Goal: Information Seeking & Learning: Check status

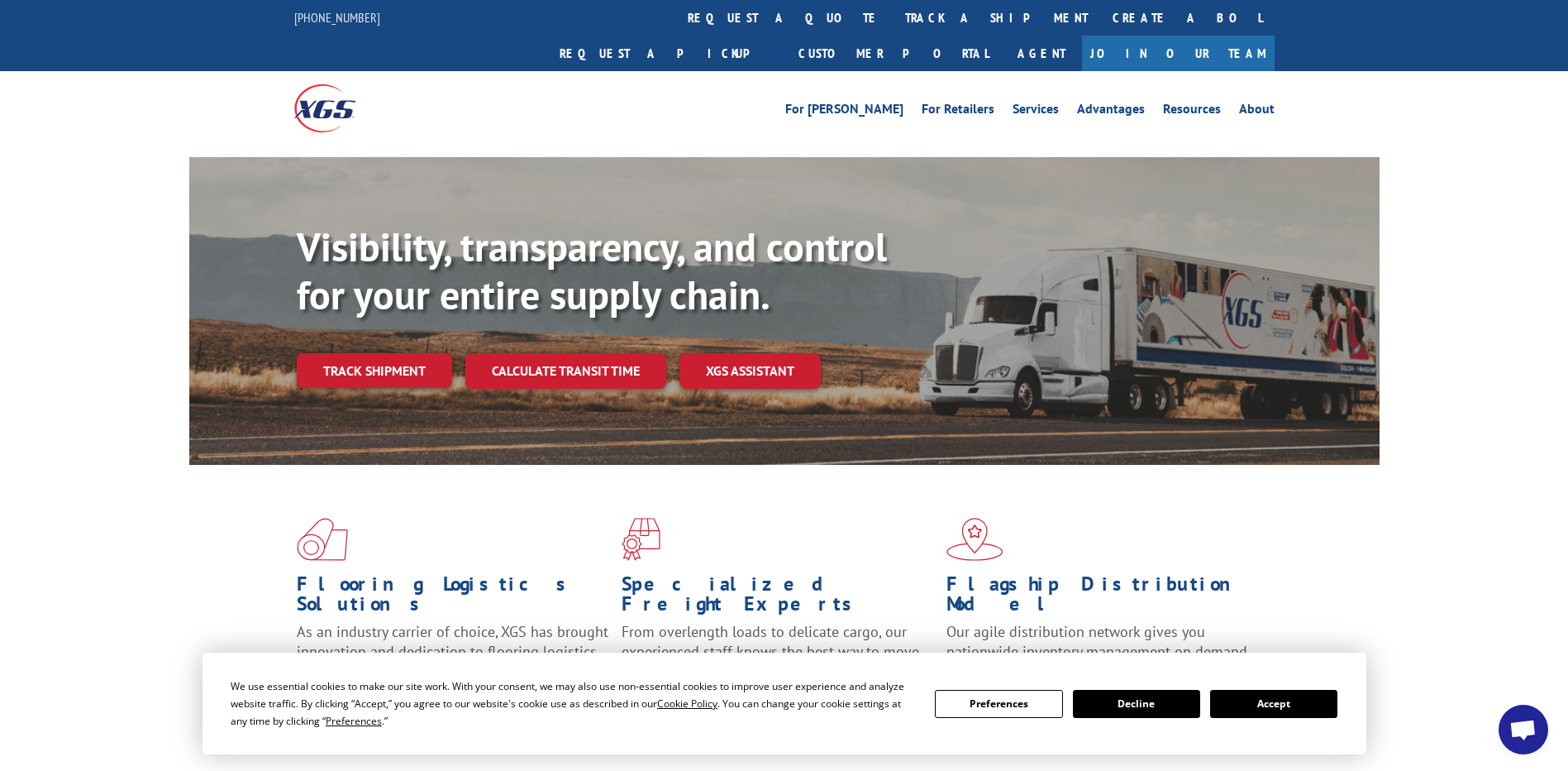
scroll to position [4116, 0]
click at [893, 12] on link "track a shipment" at bounding box center [997, 18] width 208 height 36
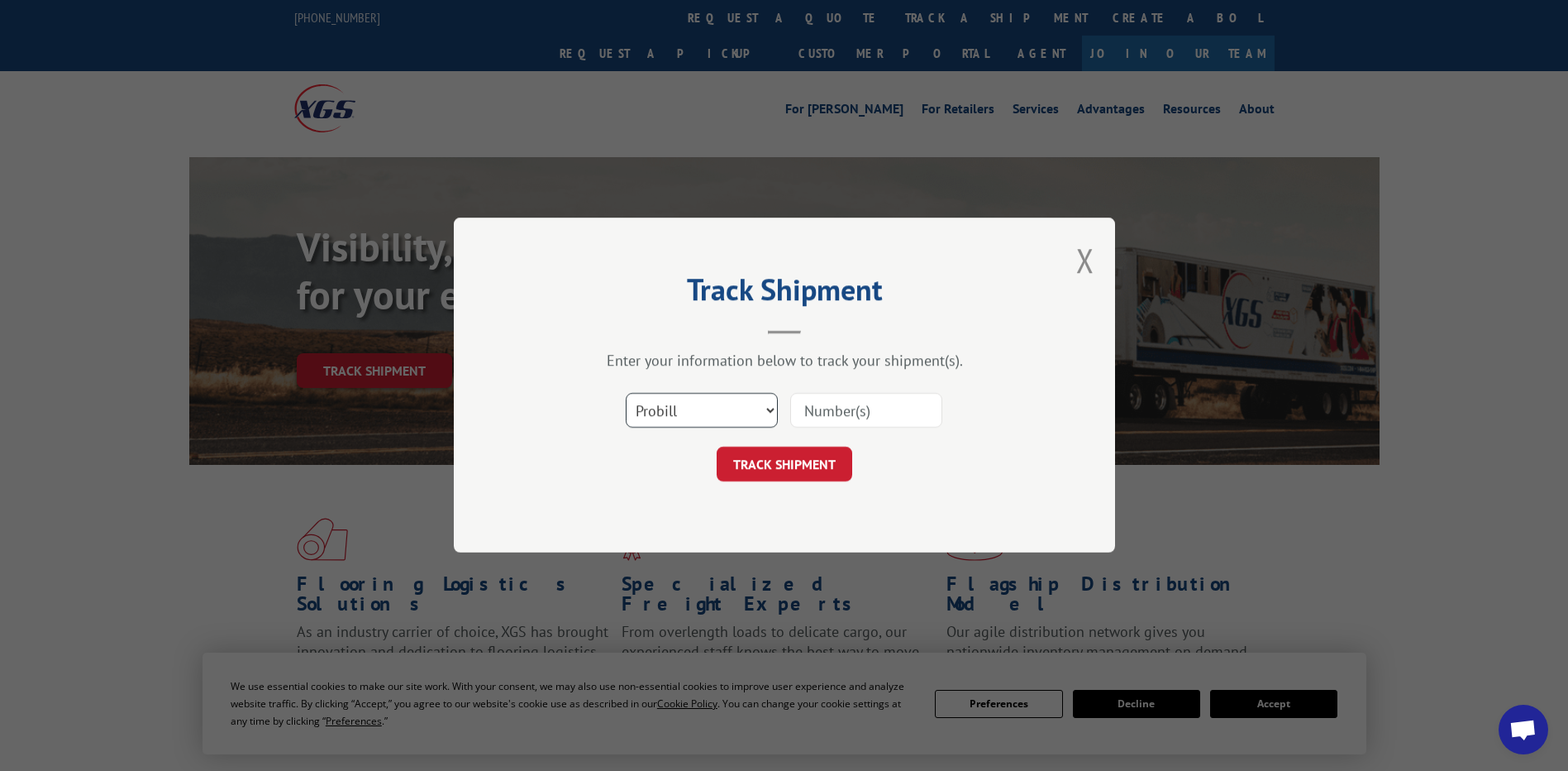
click at [743, 411] on select "Select category... Probill BOL PO" at bounding box center [702, 411] width 152 height 35
select select "po"
click at [626, 394] on select "Select category... Probill BOL PO" at bounding box center [702, 411] width 152 height 35
paste input "01529424"
drag, startPoint x: 822, startPoint y: 407, endPoint x: 618, endPoint y: 326, distance: 219.5
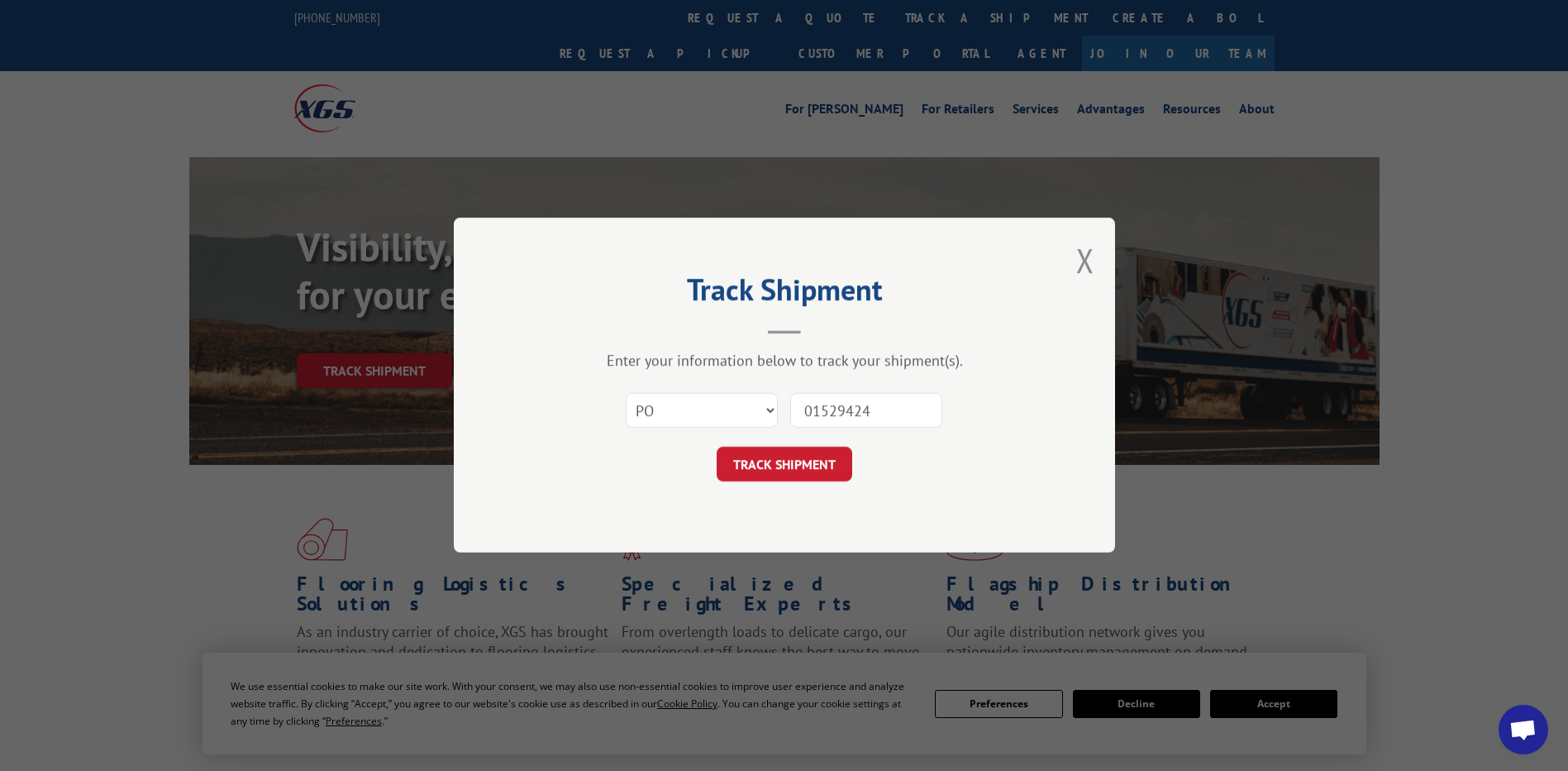
click at [619, 327] on div "Track Shipment Enter your information below to track your shipment(s). Select c…" at bounding box center [784, 384] width 661 height 335
type input "01529424"
click button "TRACK SHIPMENT" at bounding box center [784, 465] width 135 height 35
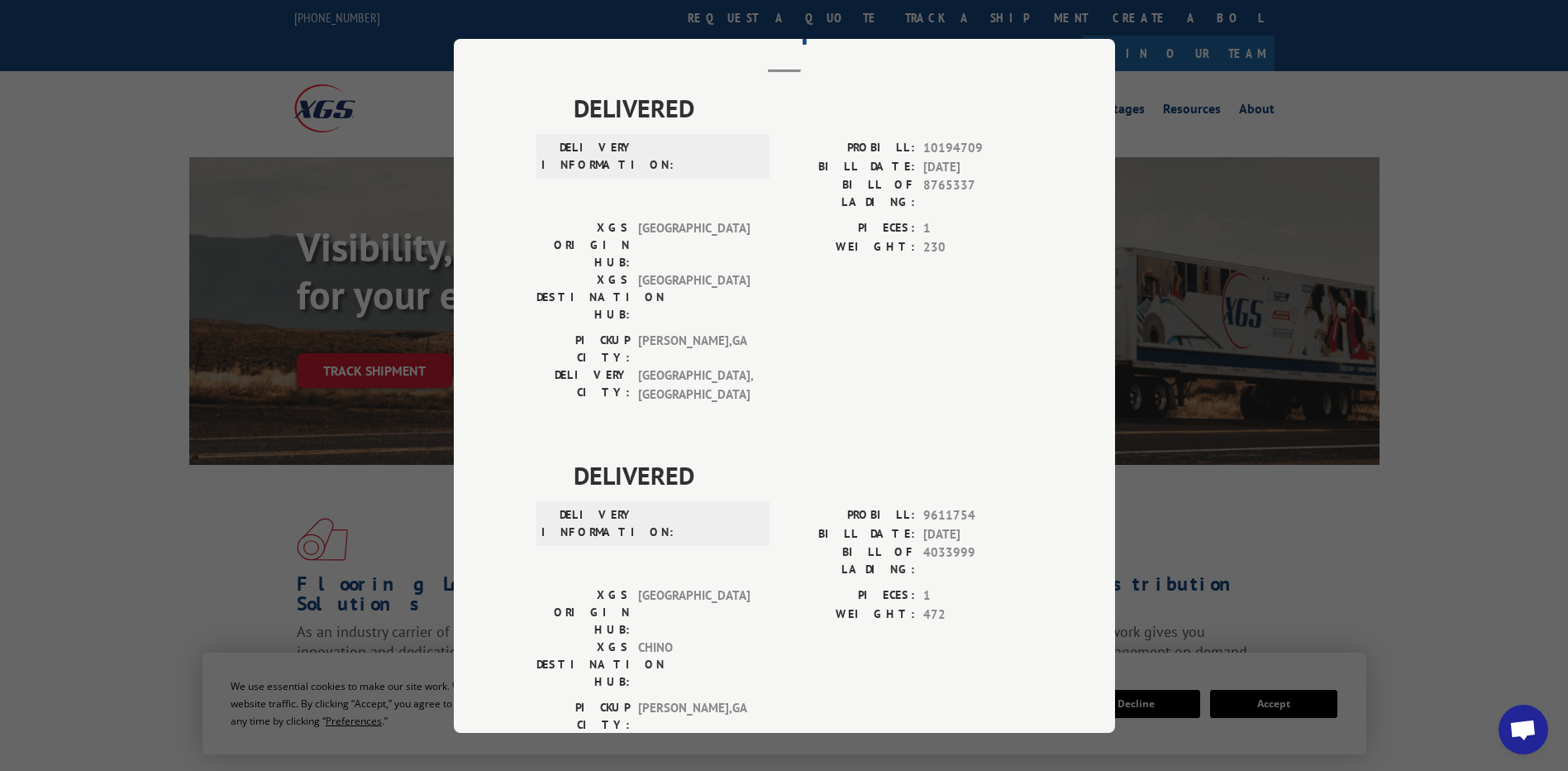
scroll to position [0, 0]
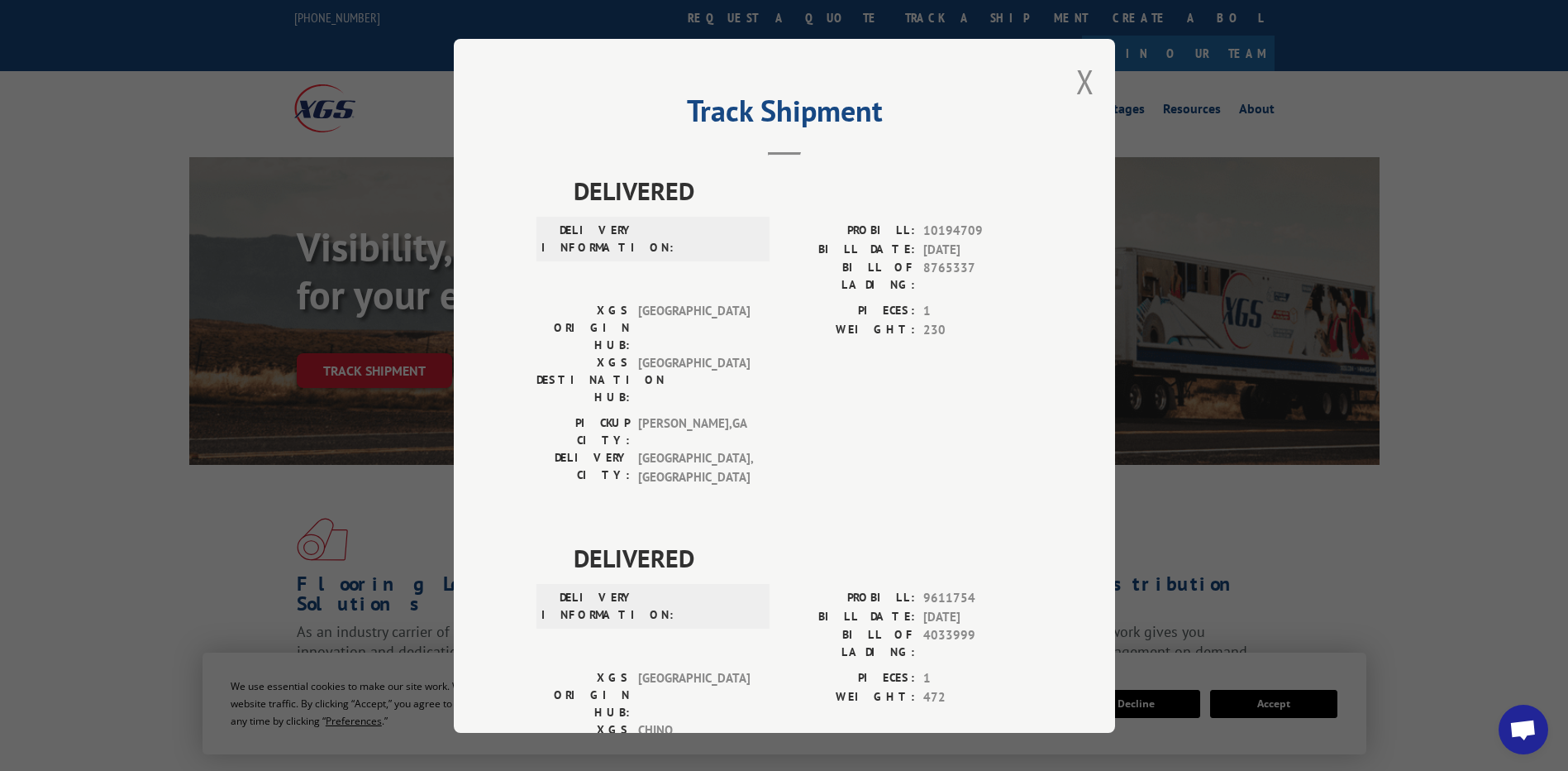
drag, startPoint x: 1076, startPoint y: 75, endPoint x: 1064, endPoint y: 74, distance: 12.0
click at [1076, 74] on button "Close modal" at bounding box center [1085, 81] width 18 height 44
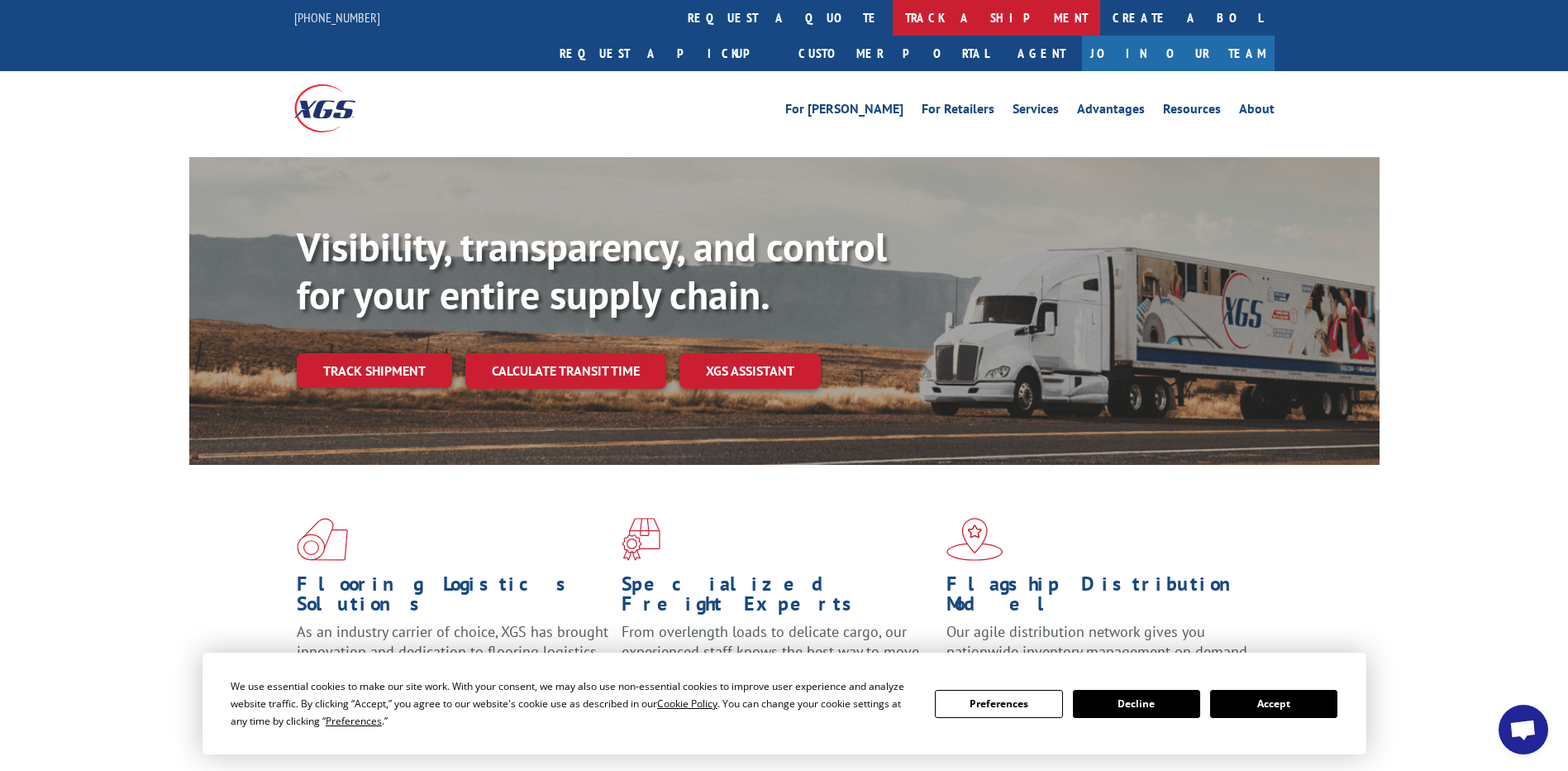
click at [893, 18] on link "track a shipment" at bounding box center [997, 18] width 208 height 36
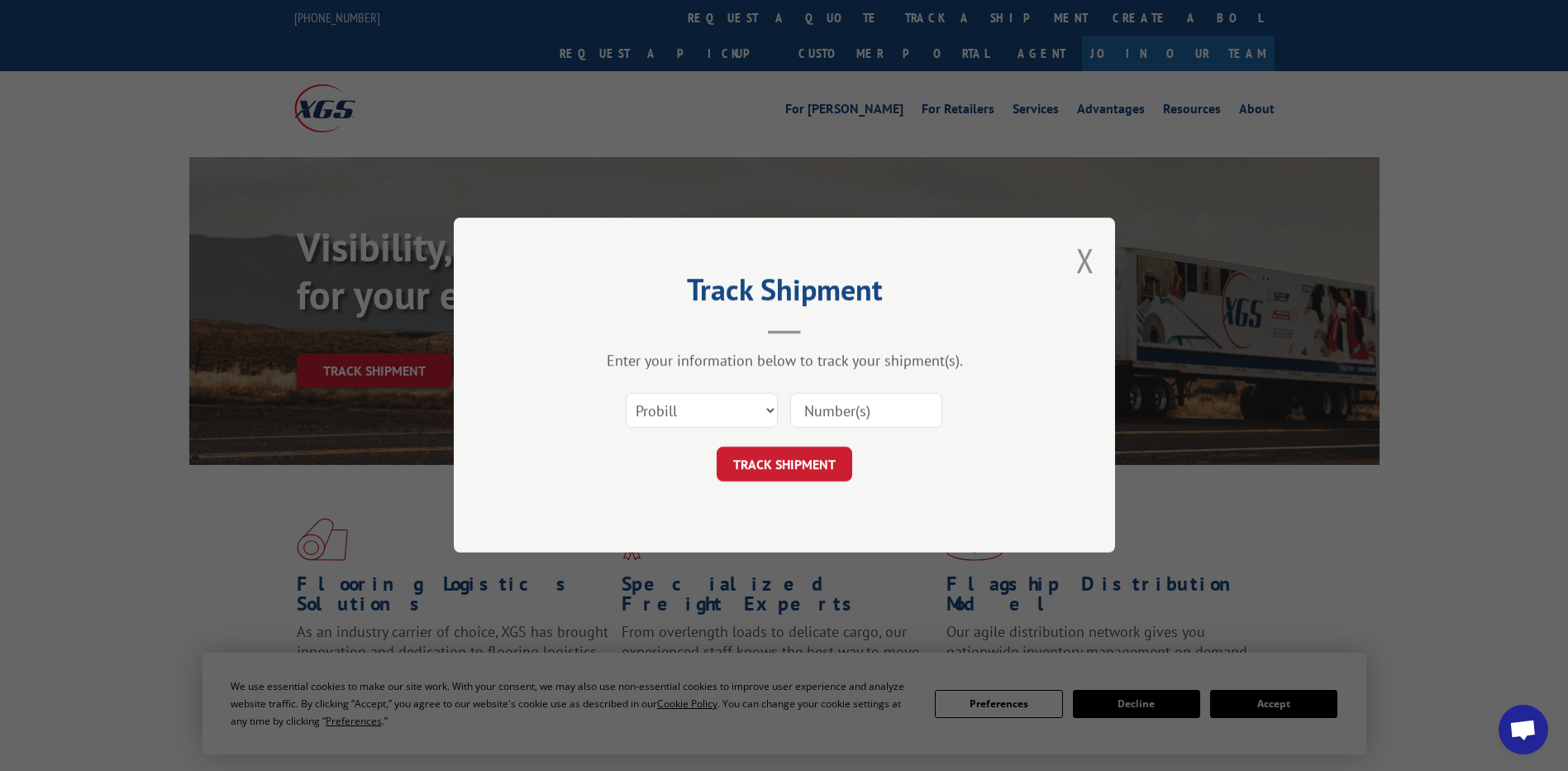
drag, startPoint x: 768, startPoint y: 380, endPoint x: 754, endPoint y: 402, distance: 26.1
click at [762, 388] on div "Enter your information below to track your shipment(s). Select category... Prob…" at bounding box center [784, 417] width 496 height 131
click at [754, 402] on select "Select category... Probill BOL PO" at bounding box center [702, 411] width 152 height 35
select select "po"
click at [626, 394] on select "Select category... Probill BOL PO" at bounding box center [702, 411] width 152 height 35
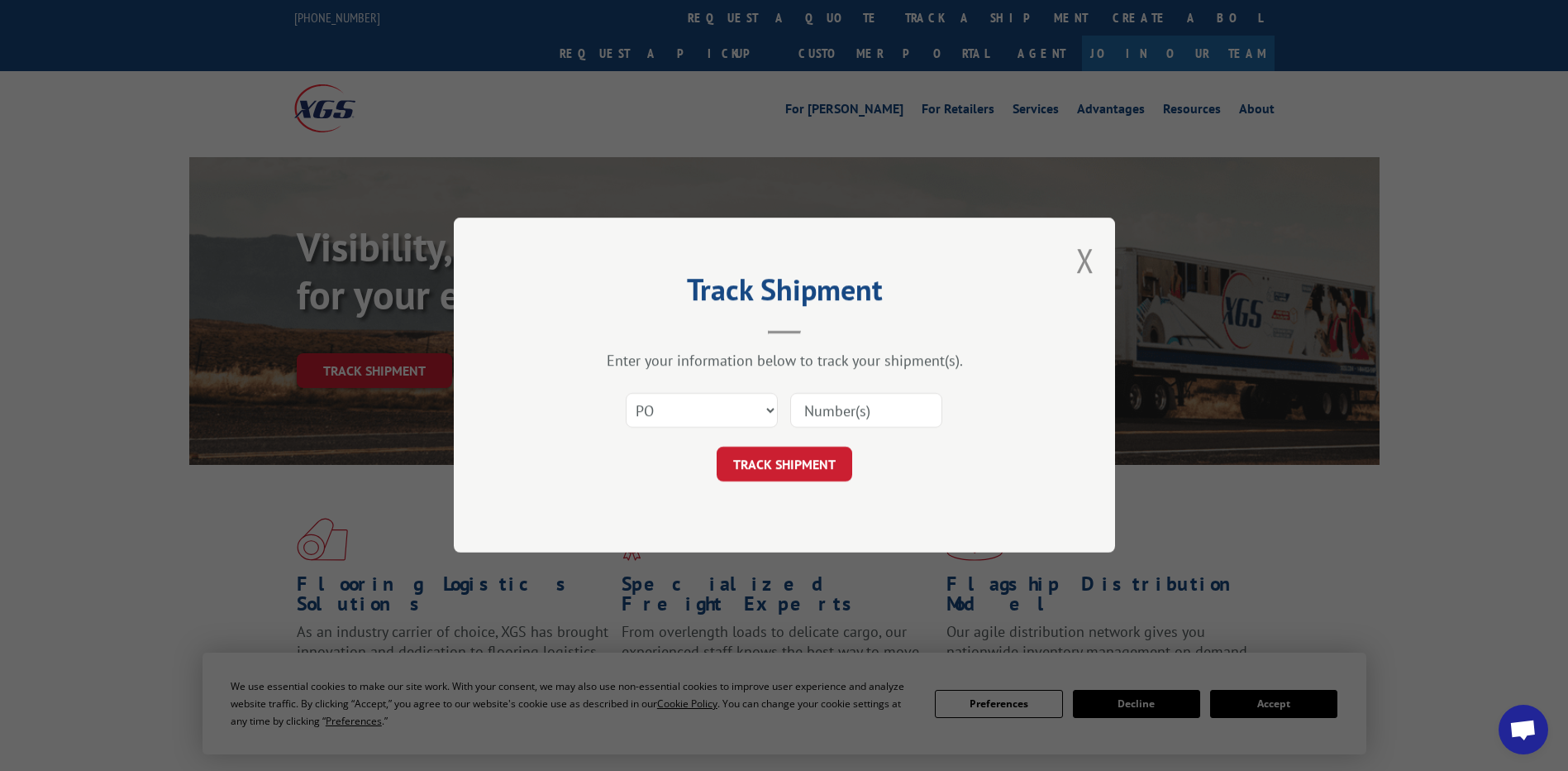
paste input "09523317"
type input "09523317"
click at [791, 465] on button "TRACK SHIPMENT" at bounding box center [784, 465] width 135 height 35
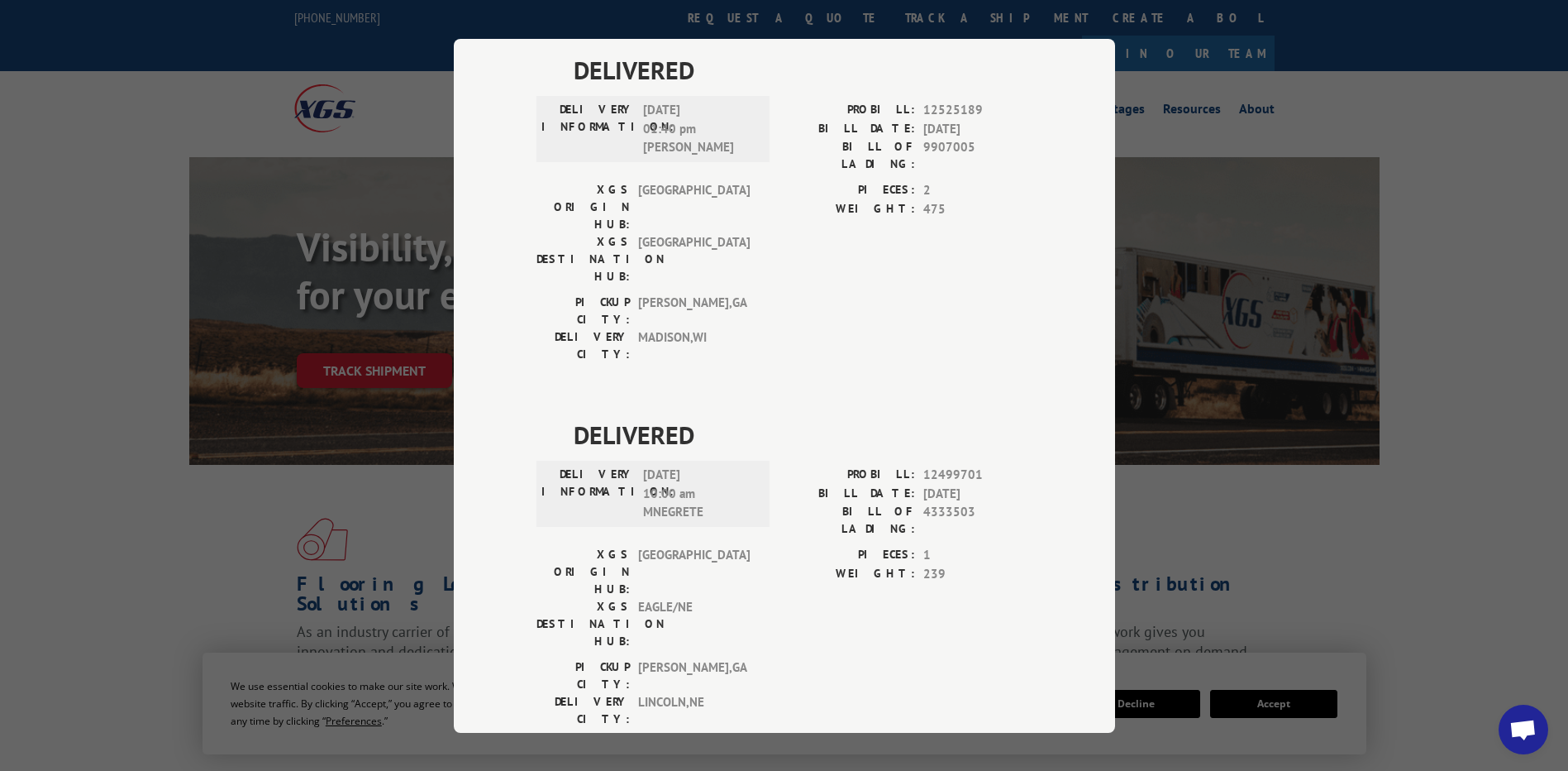
scroll to position [248, 0]
